Goal: Information Seeking & Learning: Learn about a topic

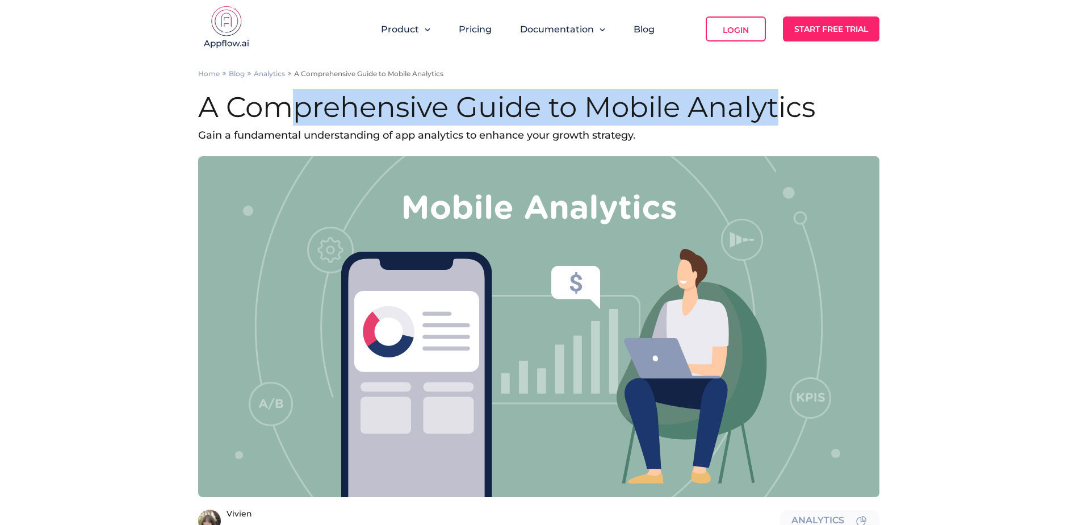
drag, startPoint x: 302, startPoint y: 105, endPoint x: 784, endPoint y: 92, distance: 482.9
click at [784, 92] on h1 "A Comprehensive Guide to Mobile Analytics" at bounding box center [539, 107] width 682 height 36
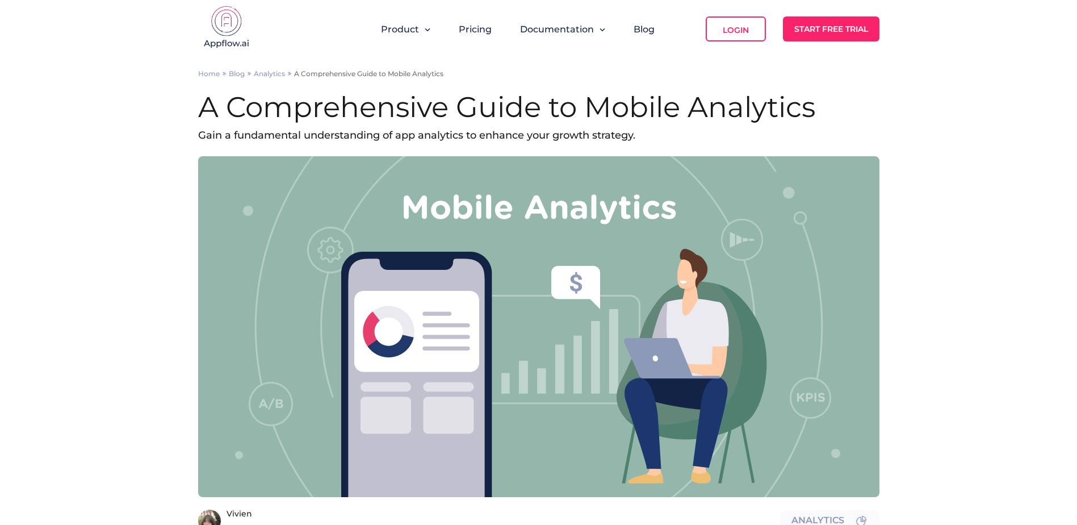
drag, startPoint x: 784, startPoint y: 92, endPoint x: 838, endPoint y: 117, distance: 58.9
click at [838, 117] on h1 "A Comprehensive Guide to Mobile Analytics" at bounding box center [539, 107] width 682 height 36
drag, startPoint x: 281, startPoint y: 139, endPoint x: 620, endPoint y: 127, distance: 339.3
click at [620, 127] on p "Gain a fundamental understanding of app analytics to enhance your growth strate…" at bounding box center [539, 135] width 682 height 19
drag, startPoint x: 620, startPoint y: 127, endPoint x: 763, endPoint y: 140, distance: 144.2
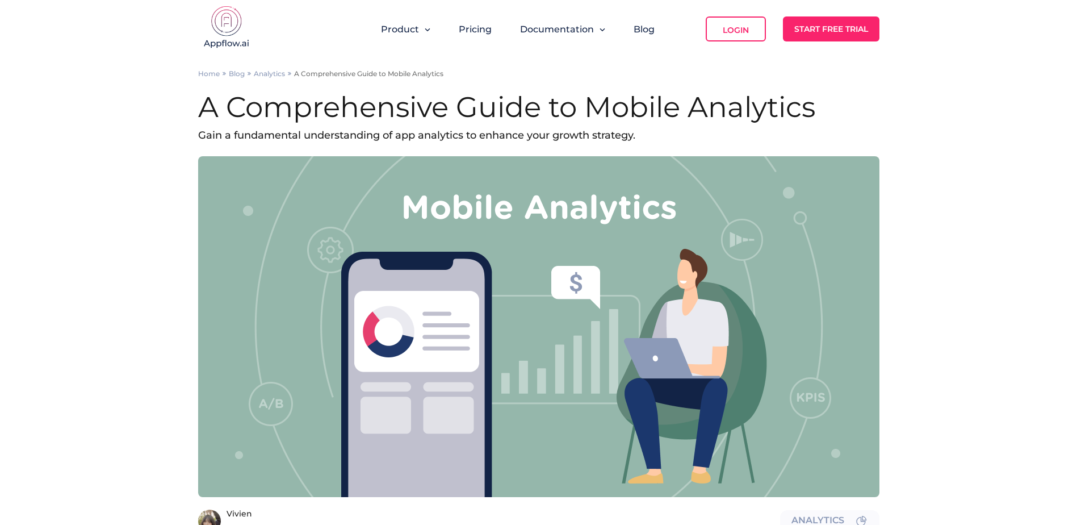
click at [763, 140] on p "Gain a fundamental understanding of app analytics to enhance your growth strate…" at bounding box center [539, 135] width 682 height 19
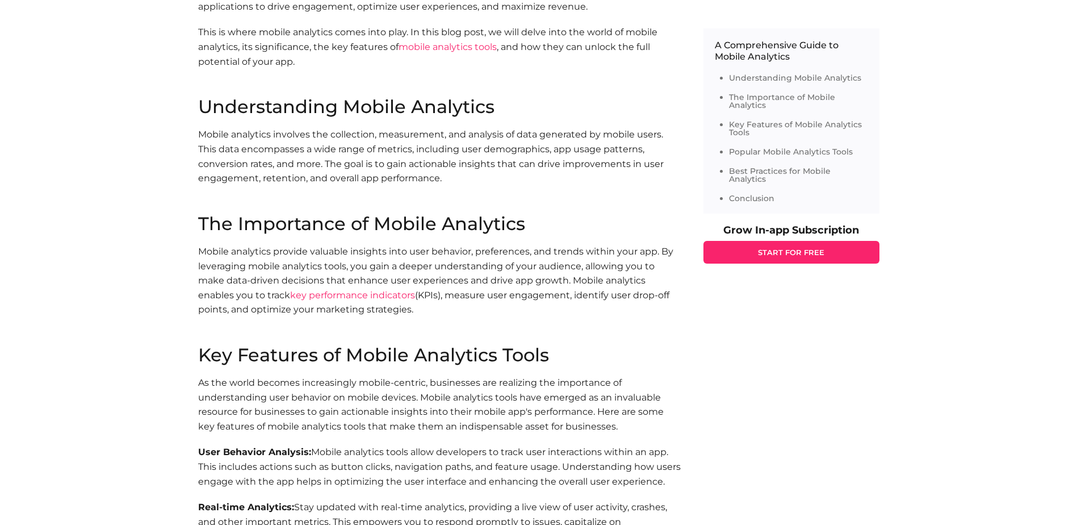
scroll to position [625, 0]
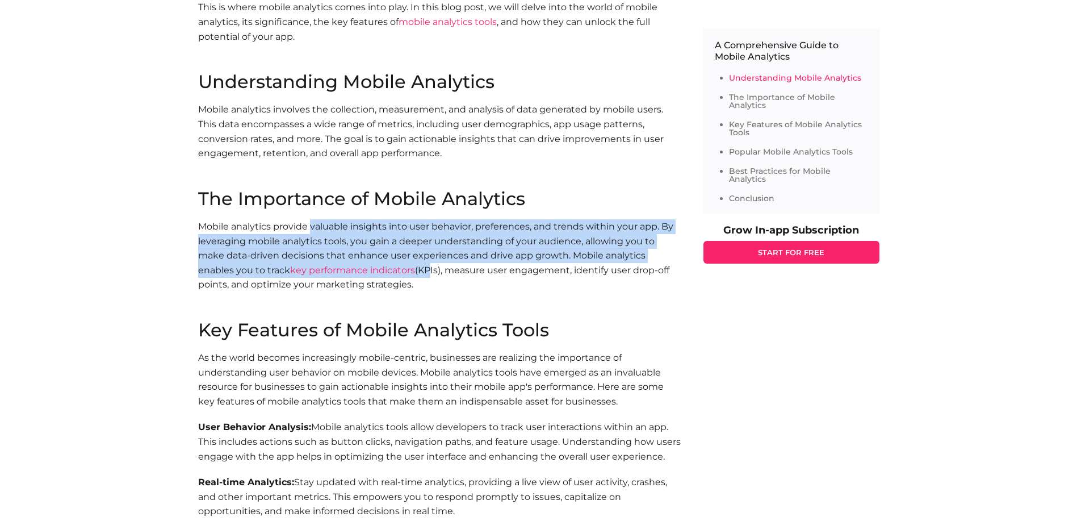
drag, startPoint x: 310, startPoint y: 217, endPoint x: 428, endPoint y: 275, distance: 132.3
click at [428, 275] on section "The Importance of Mobile Analytics Mobile analytics provide valuable insights i…" at bounding box center [439, 255] width 483 height 131
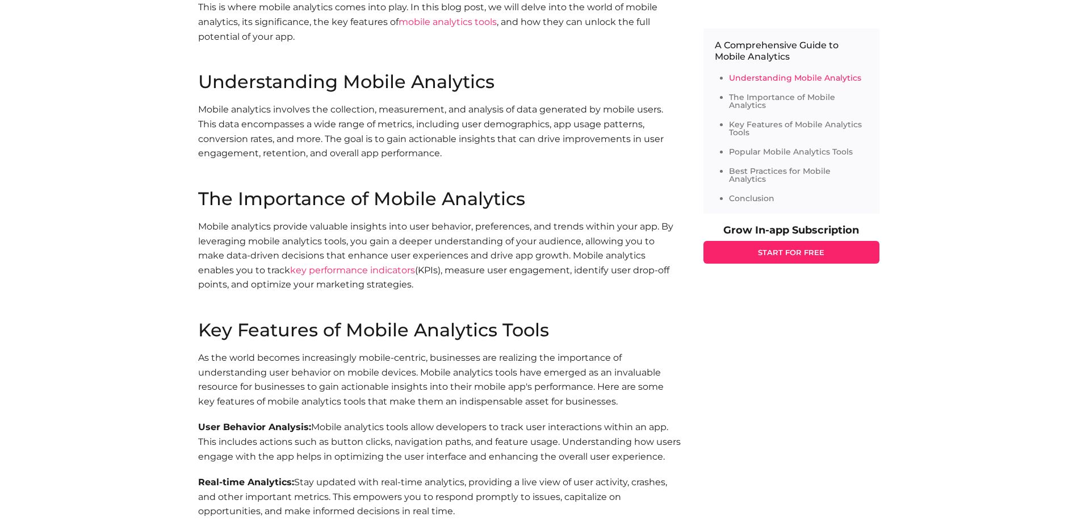
click at [222, 333] on h2 "Key Features of Mobile Analytics Tools" at bounding box center [439, 330] width 483 height 18
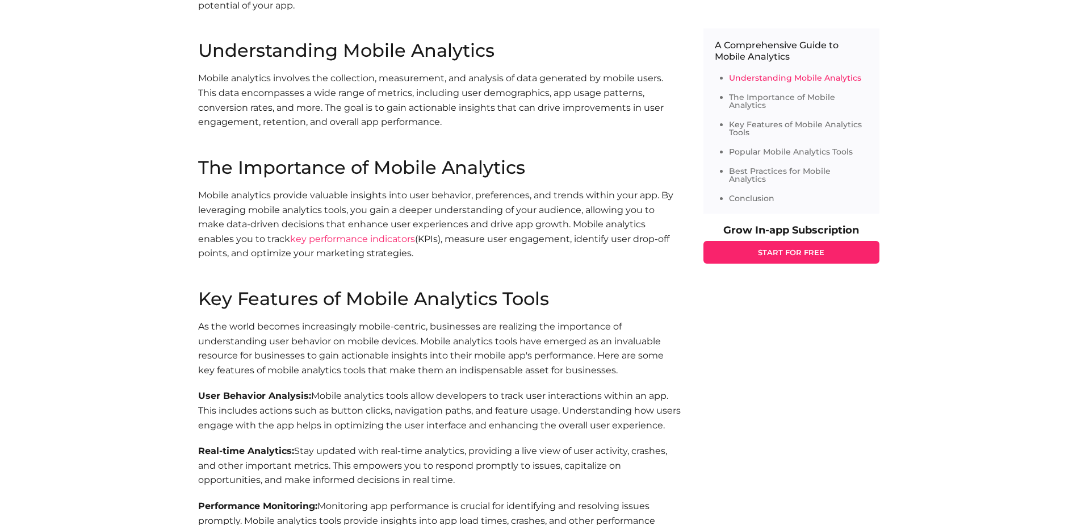
scroll to position [795, 0]
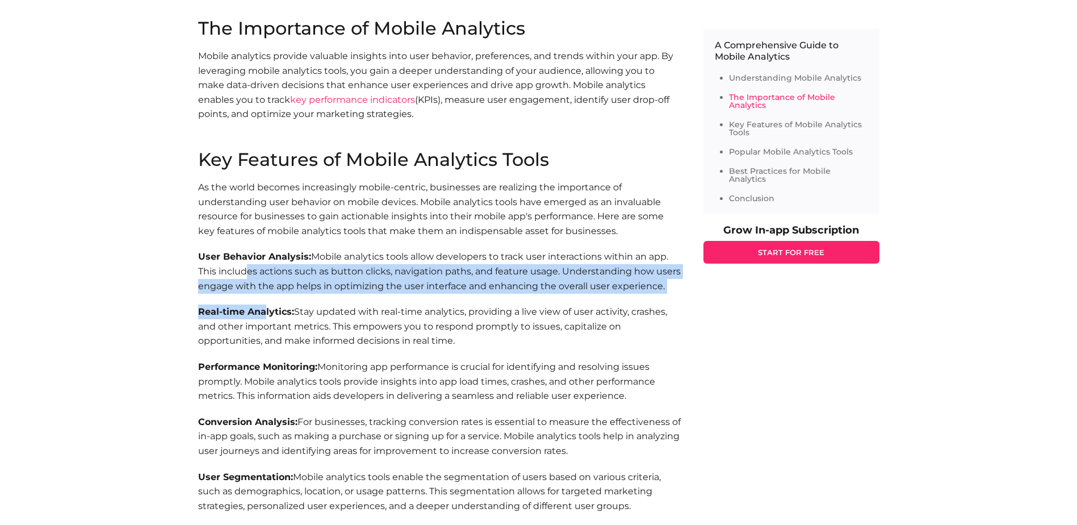
drag, startPoint x: 239, startPoint y: 269, endPoint x: 266, endPoint y: 303, distance: 44.0
click at [266, 303] on section "Key Features of Mobile Analytics Tools As the world becomes increasingly mobile…" at bounding box center [439, 422] width 483 height 542
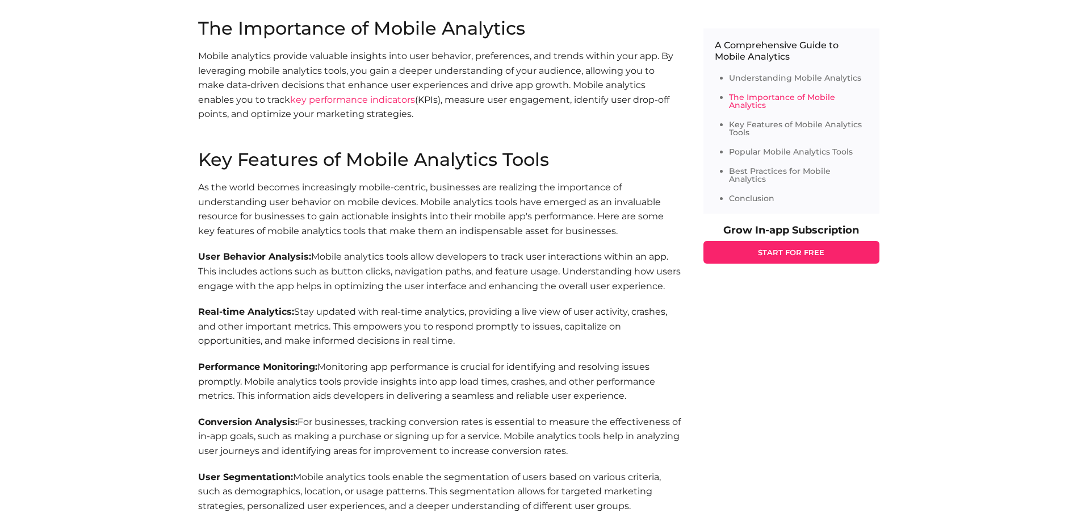
drag, startPoint x: 266, startPoint y: 303, endPoint x: 318, endPoint y: 327, distance: 56.9
click at [318, 327] on p "Real-time Analytics: Stay updated with real-time analytics, providing a live vi…" at bounding box center [439, 326] width 483 height 44
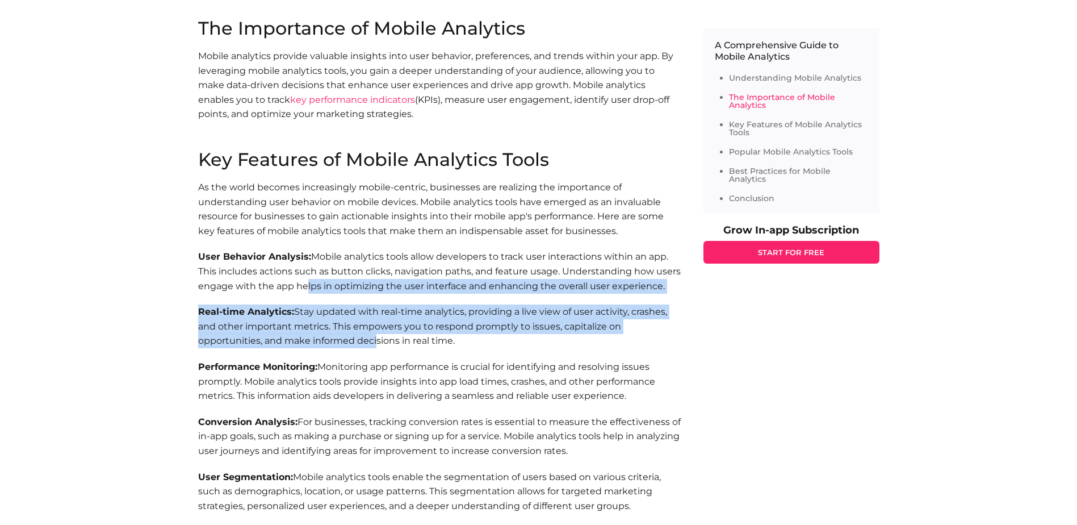
drag, startPoint x: 299, startPoint y: 292, endPoint x: 374, endPoint y: 341, distance: 89.5
click at [374, 341] on section "Key Features of Mobile Analytics Tools As the world becomes increasingly mobile…" at bounding box center [439, 422] width 483 height 542
click at [229, 324] on p "Real-time Analytics: Stay updated with real-time analytics, providing a live vi…" at bounding box center [439, 326] width 483 height 44
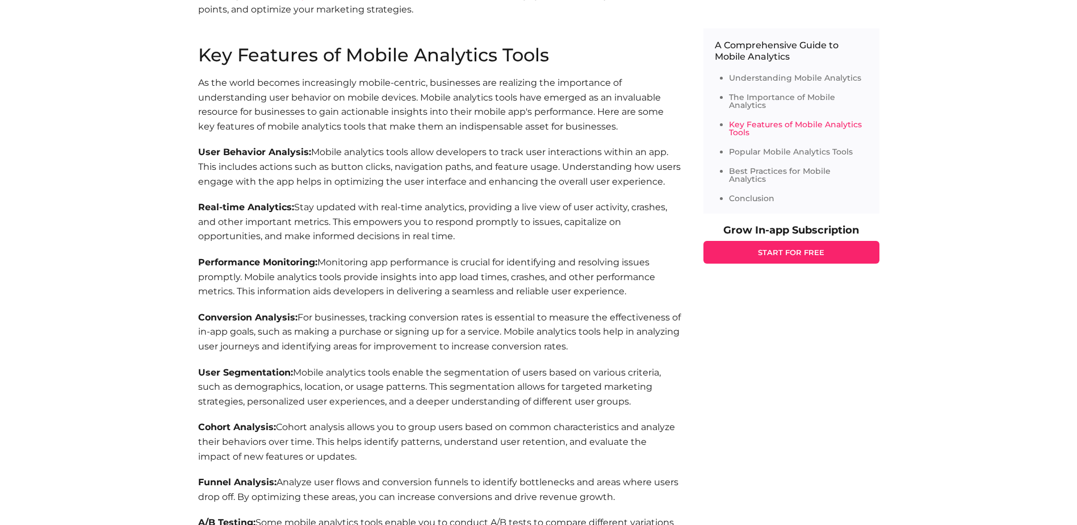
scroll to position [909, 0]
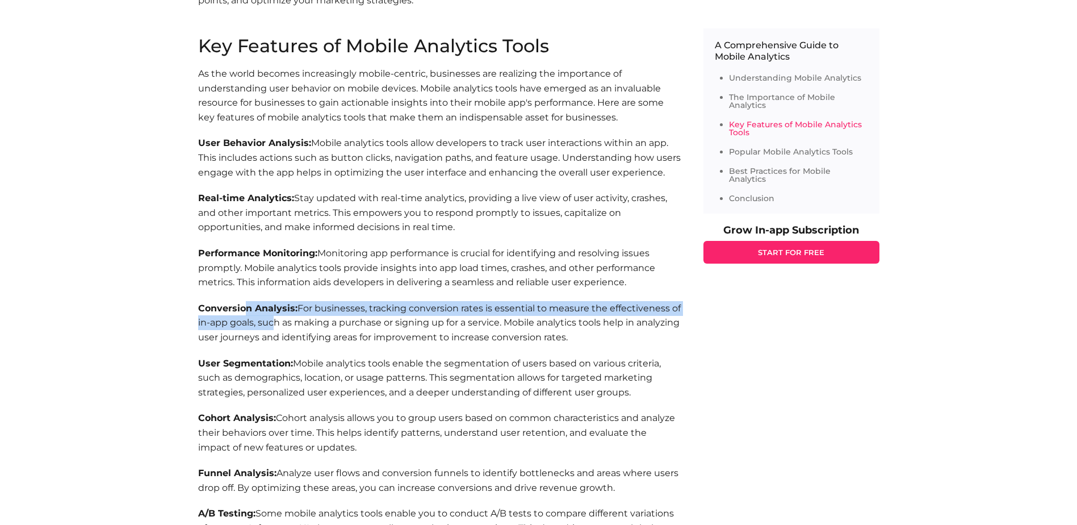
drag, startPoint x: 245, startPoint y: 304, endPoint x: 268, endPoint y: 316, distance: 25.7
click at [268, 316] on p "Conversion Analysis: For businesses, tracking conversion rates is essential to …" at bounding box center [439, 323] width 483 height 44
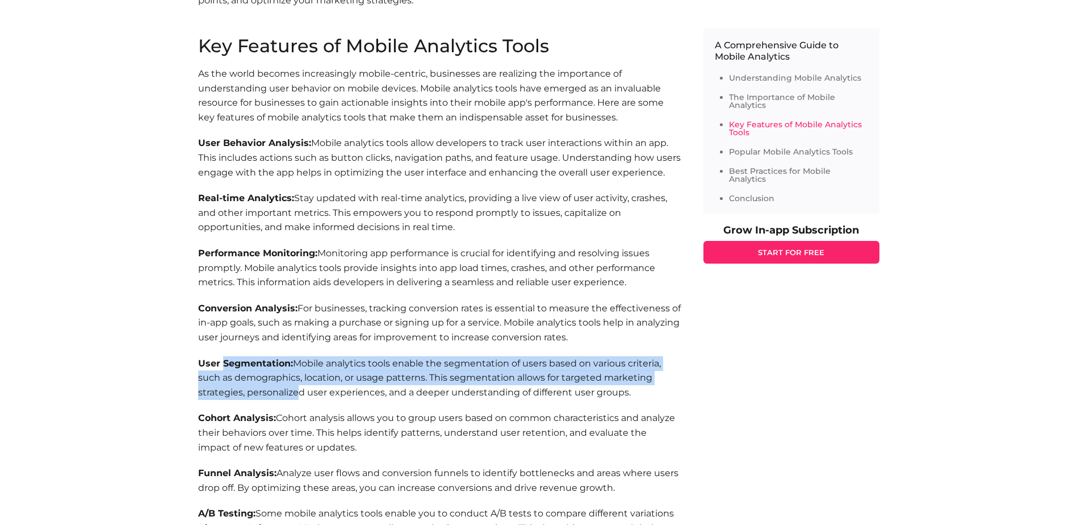
drag, startPoint x: 268, startPoint y: 316, endPoint x: 294, endPoint y: 391, distance: 79.4
click at [294, 391] on p "User Segmentation: Mobile analytics tools enable the segmentation of users base…" at bounding box center [439, 378] width 483 height 44
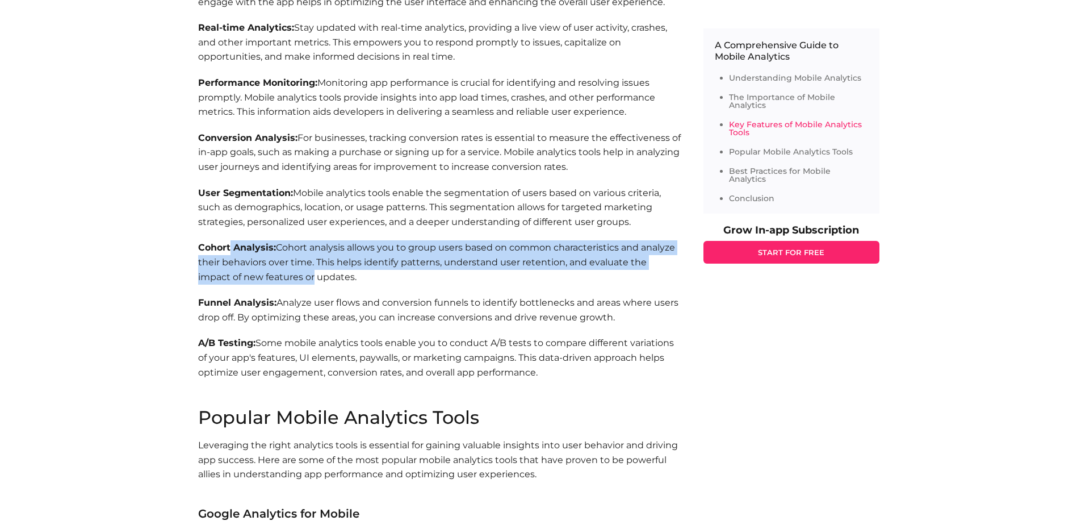
drag, startPoint x: 230, startPoint y: 254, endPoint x: 274, endPoint y: 281, distance: 51.5
click at [274, 281] on p "Cohort Analysis: Cohort analysis allows you to group users based on common char…" at bounding box center [439, 262] width 483 height 44
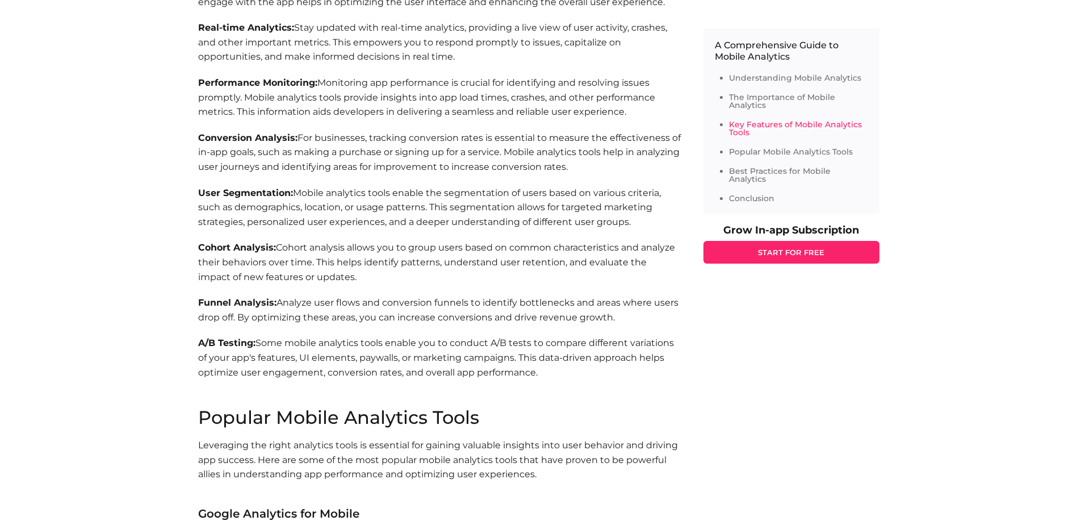
drag, startPoint x: 274, startPoint y: 281, endPoint x: 361, endPoint y: 291, distance: 88.0
click at [361, 291] on section "Key Features of Mobile Analytics Tools As the world becomes increasingly mobile…" at bounding box center [439, 138] width 483 height 542
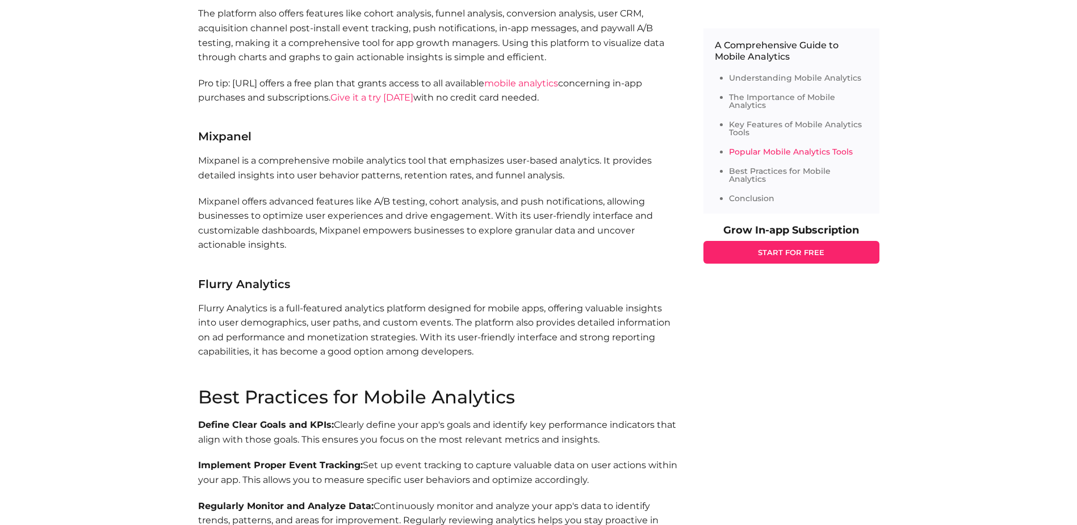
scroll to position [2215, 0]
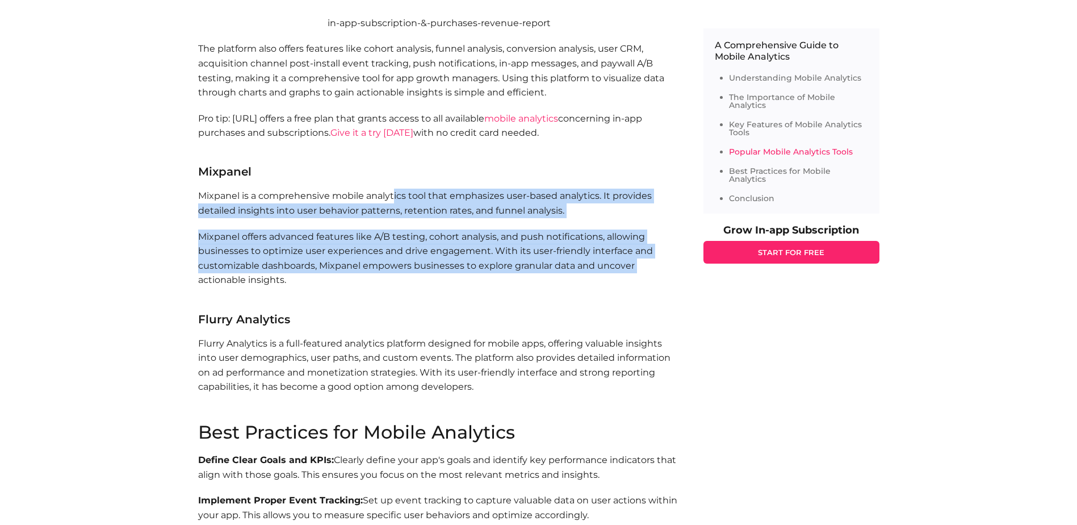
drag, startPoint x: 394, startPoint y: 195, endPoint x: 180, endPoint y: 281, distance: 230.1
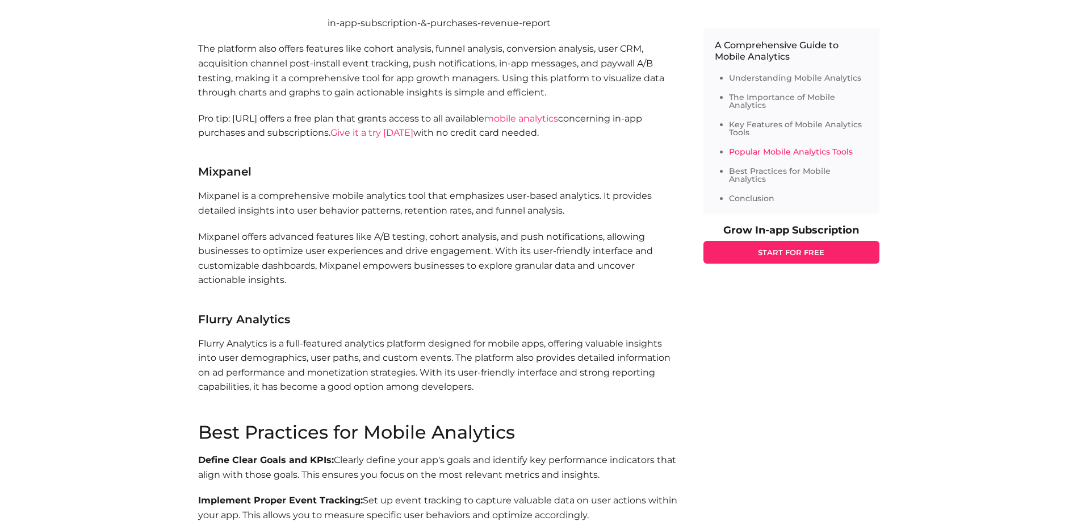
drag, startPoint x: 180, startPoint y: 281, endPoint x: 304, endPoint y: 321, distance: 130.9
click at [304, 321] on h3 "Flurry Analytics" at bounding box center [439, 319] width 483 height 11
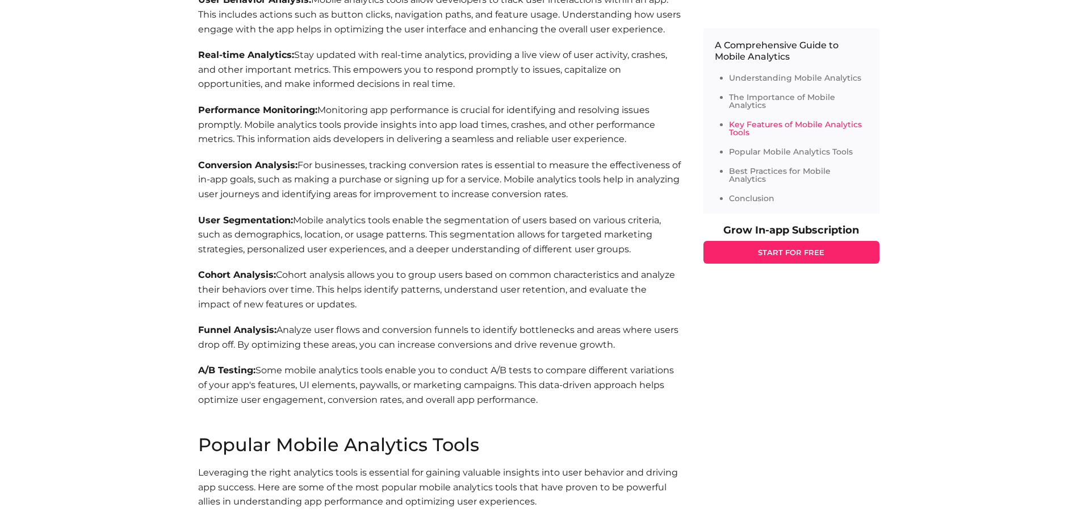
scroll to position [1022, 0]
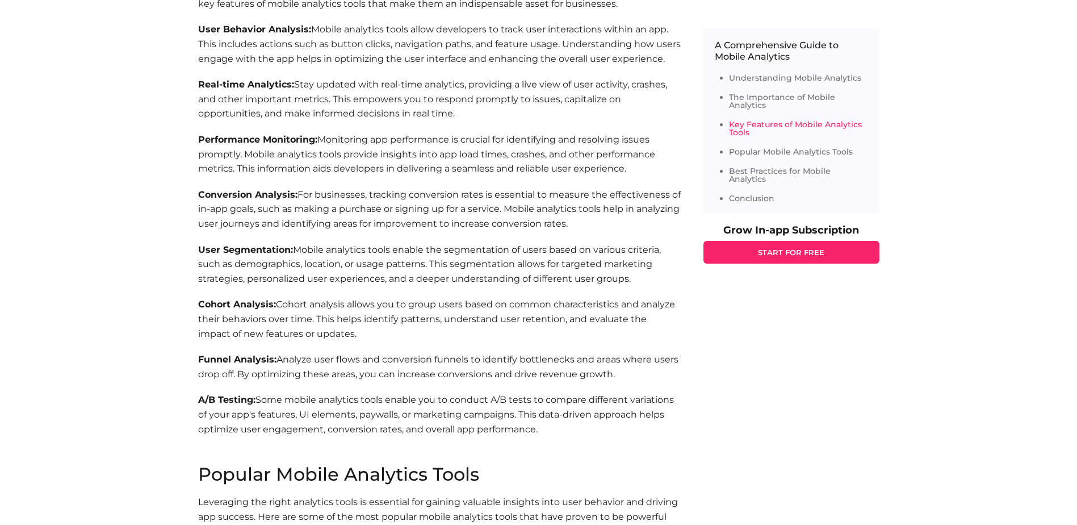
drag, startPoint x: 305, startPoint y: 320, endPoint x: 697, endPoint y: 365, distance: 395.1
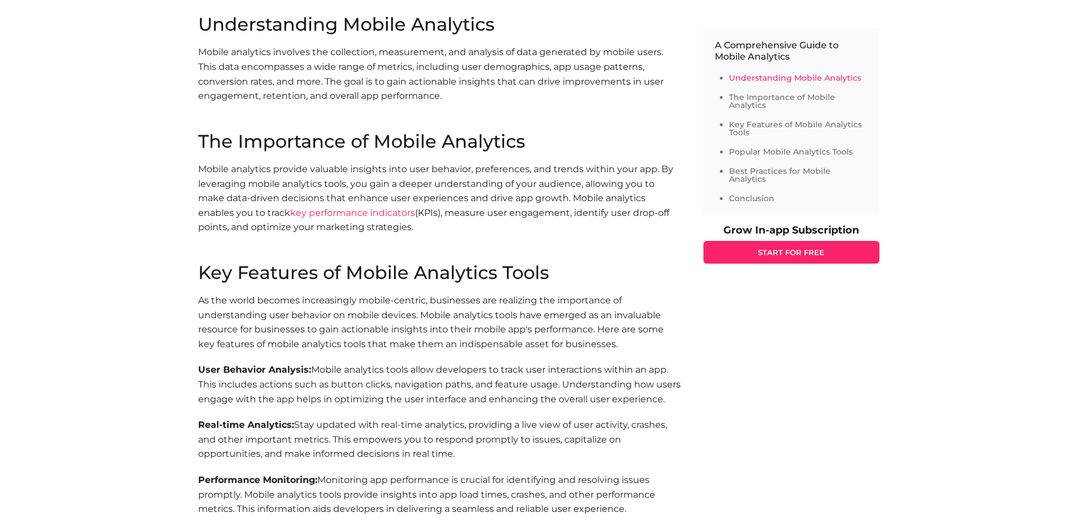
scroll to position [682, 0]
